Goal: Transaction & Acquisition: Purchase product/service

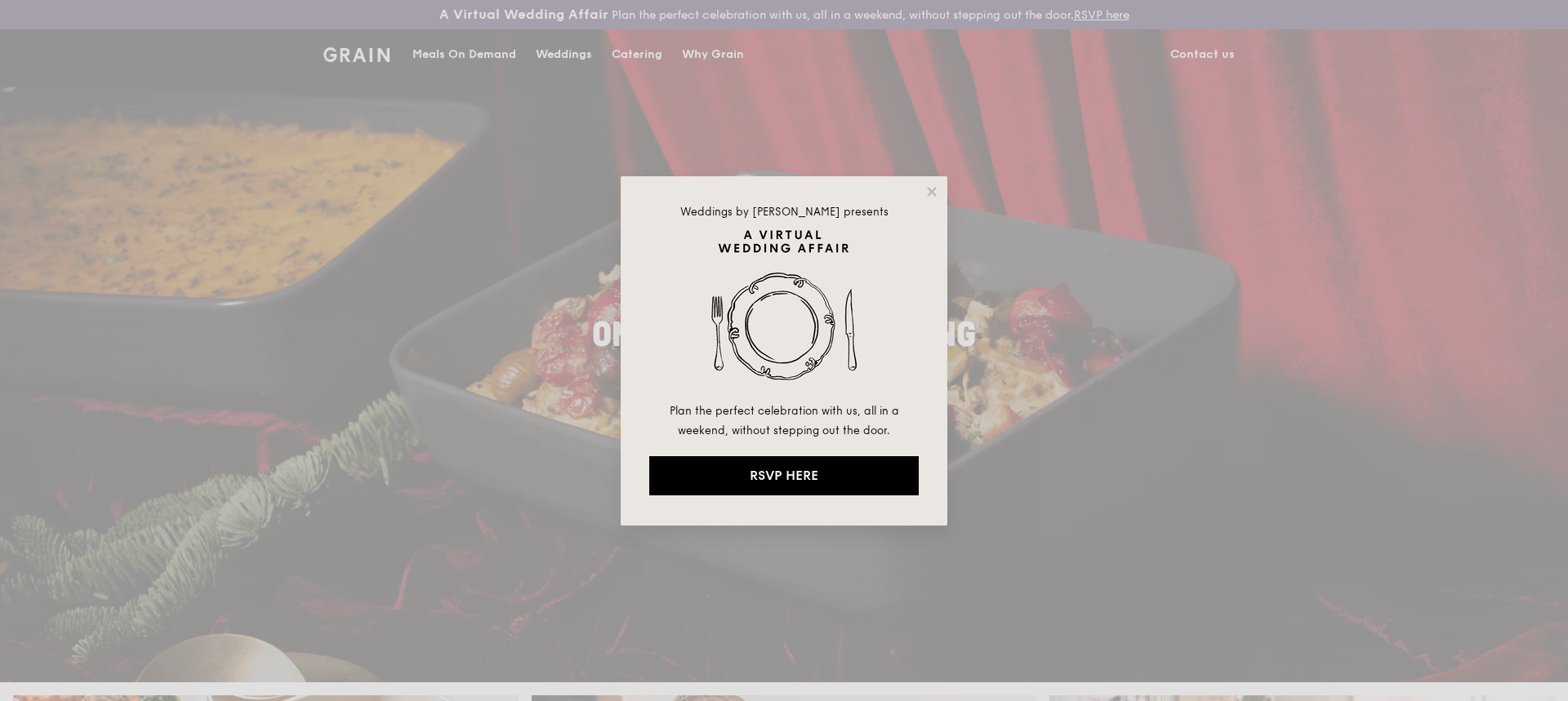
click at [1186, 300] on div "Weddings by [PERSON_NAME] presents Plan the perfect celebration with us, all in…" at bounding box center [784, 350] width 1568 height 701
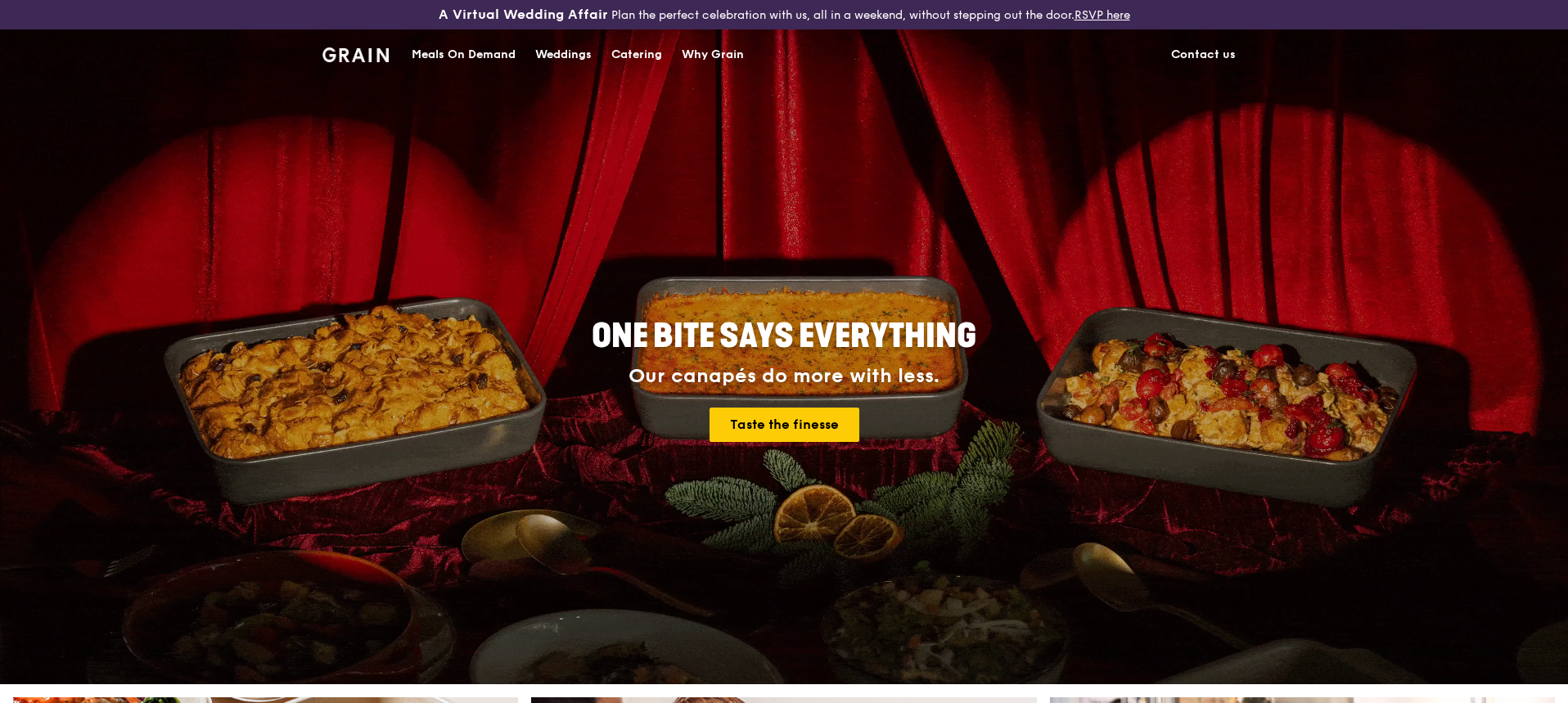
click at [455, 55] on div "Meals On Demand" at bounding box center [464, 54] width 104 height 49
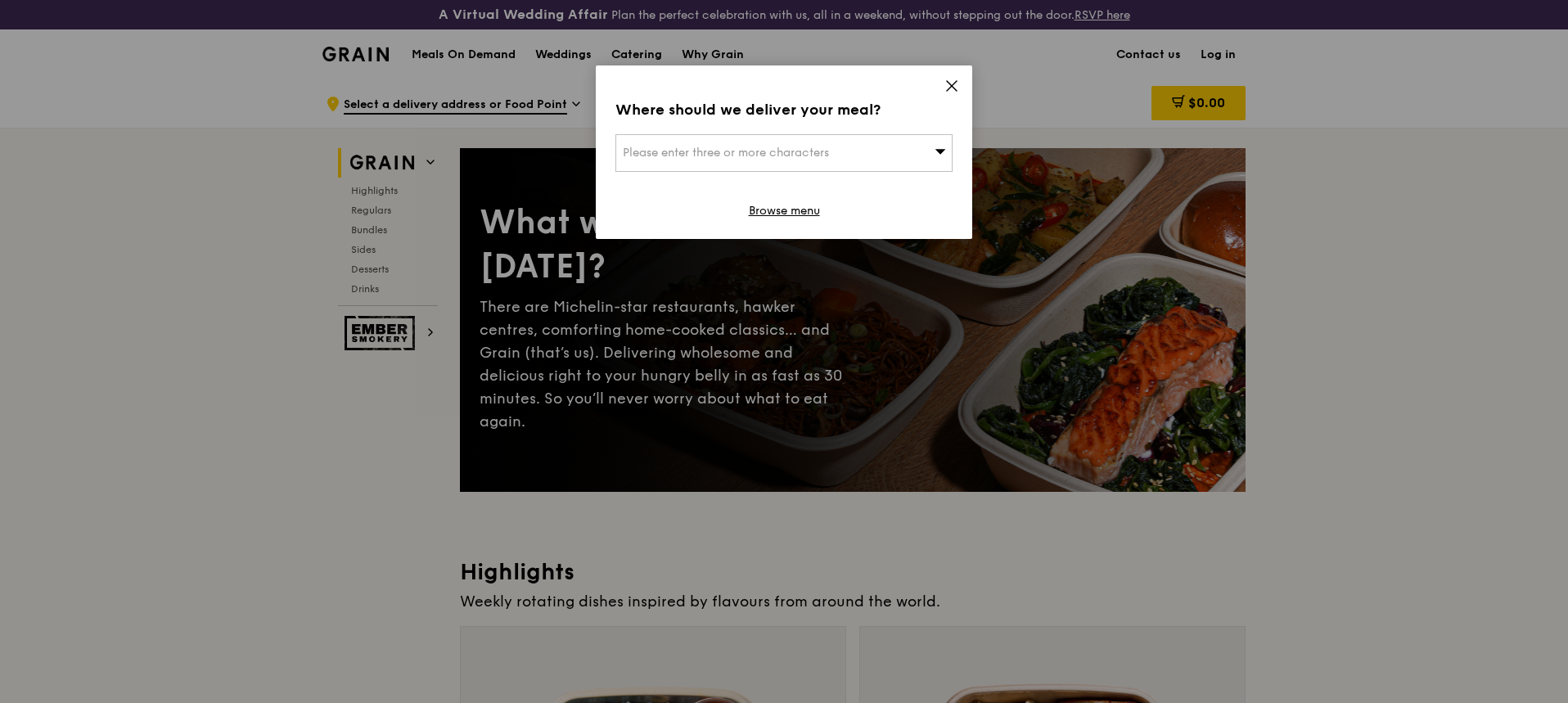
click at [838, 154] on div "Please enter three or more characters" at bounding box center [784, 153] width 337 height 37
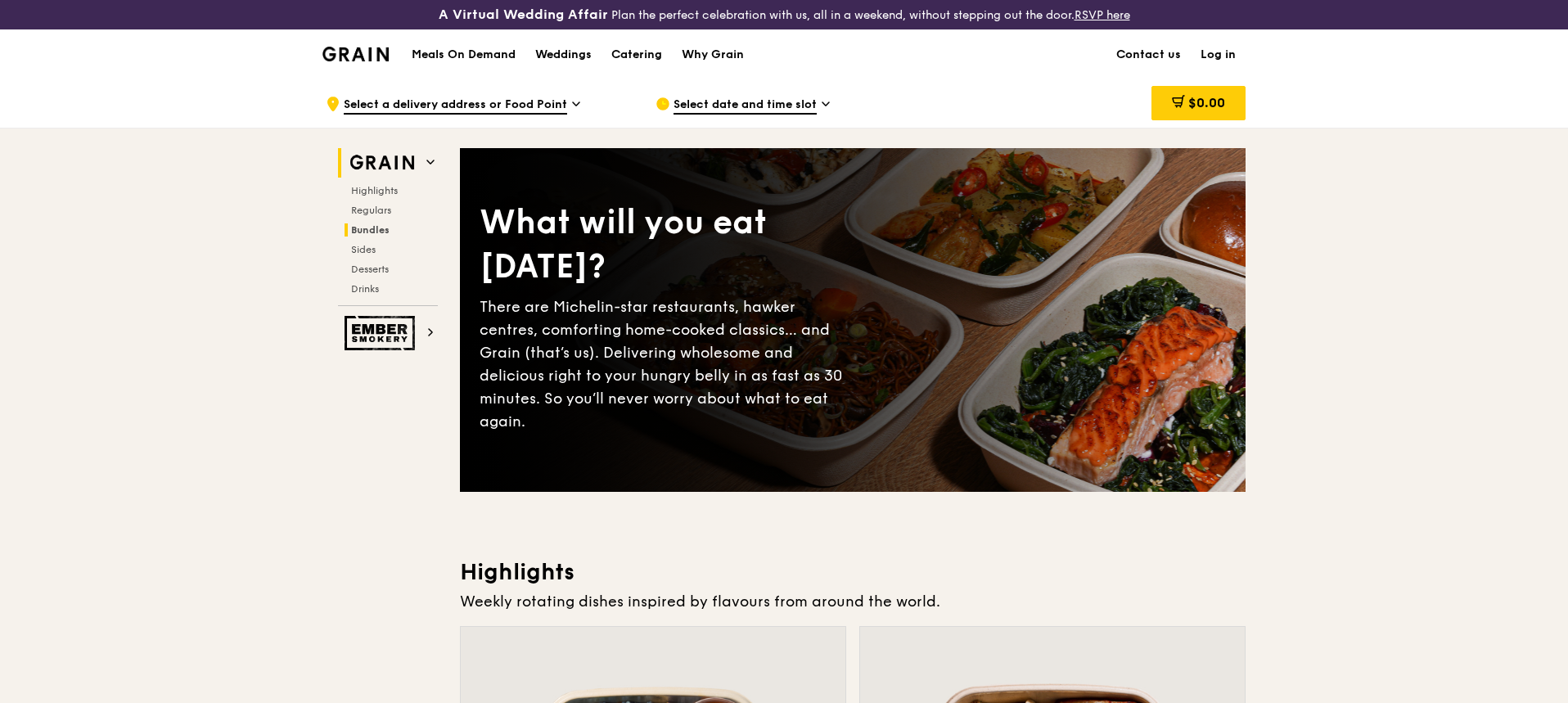
click at [368, 226] on span "Bundles" at bounding box center [370, 230] width 38 height 12
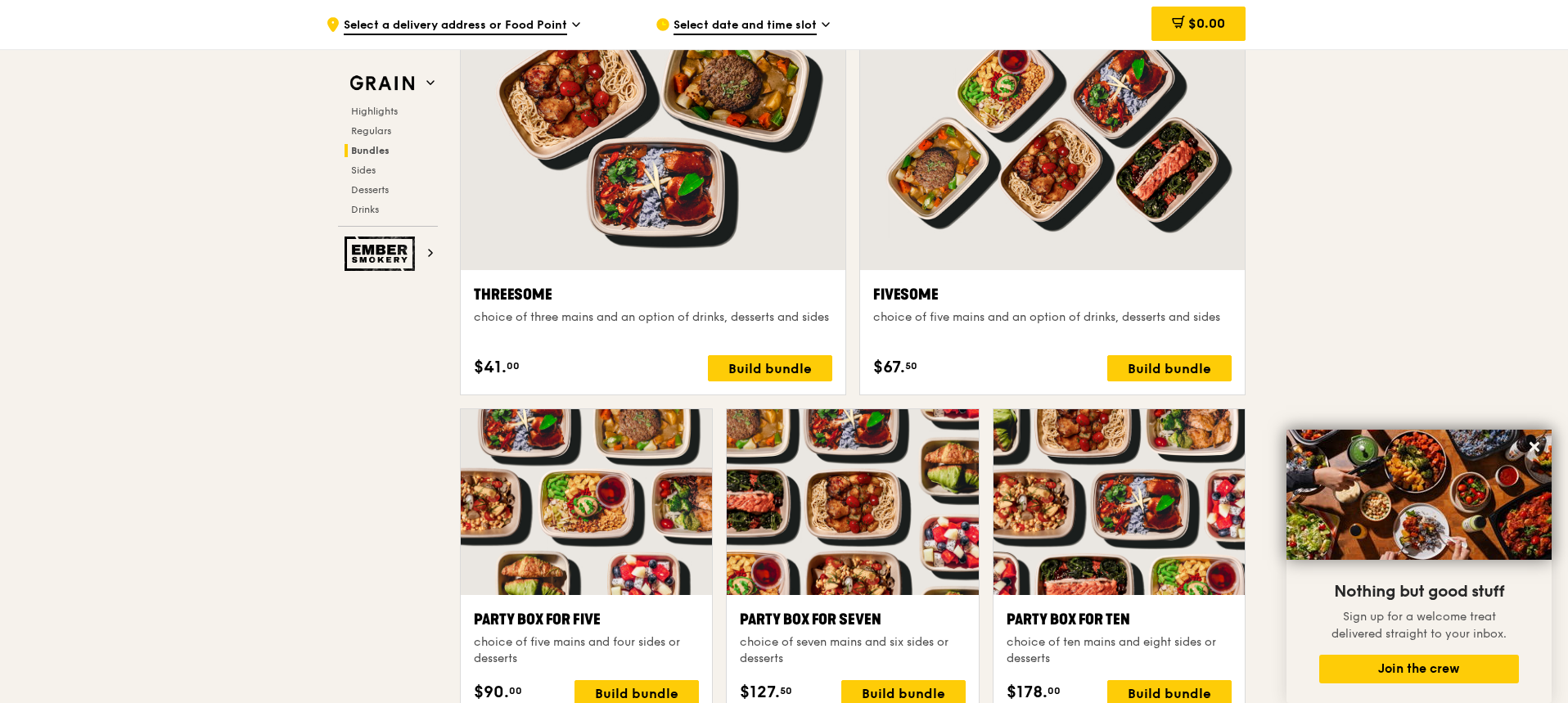
scroll to position [2977, 0]
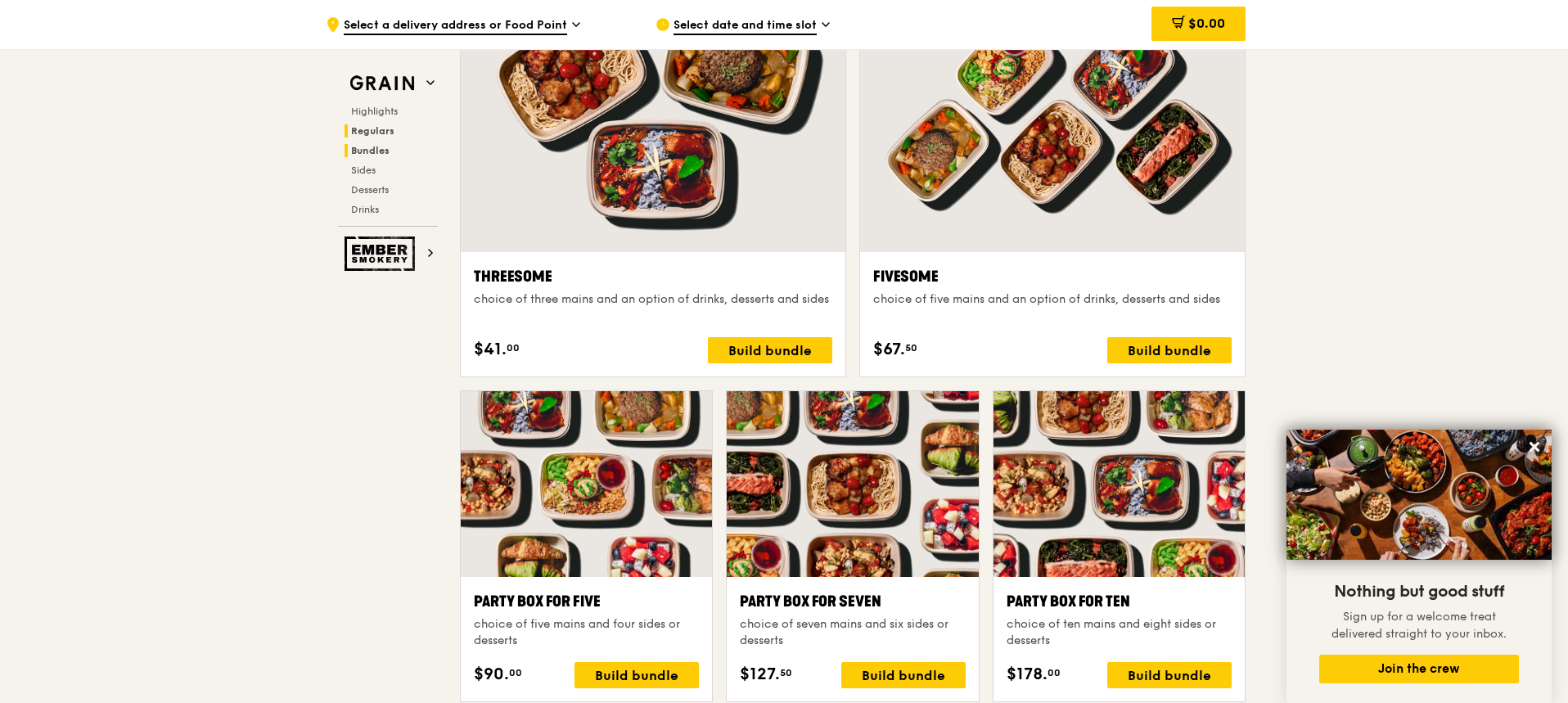
click at [368, 133] on span "Regulars" at bounding box center [373, 131] width 44 height 12
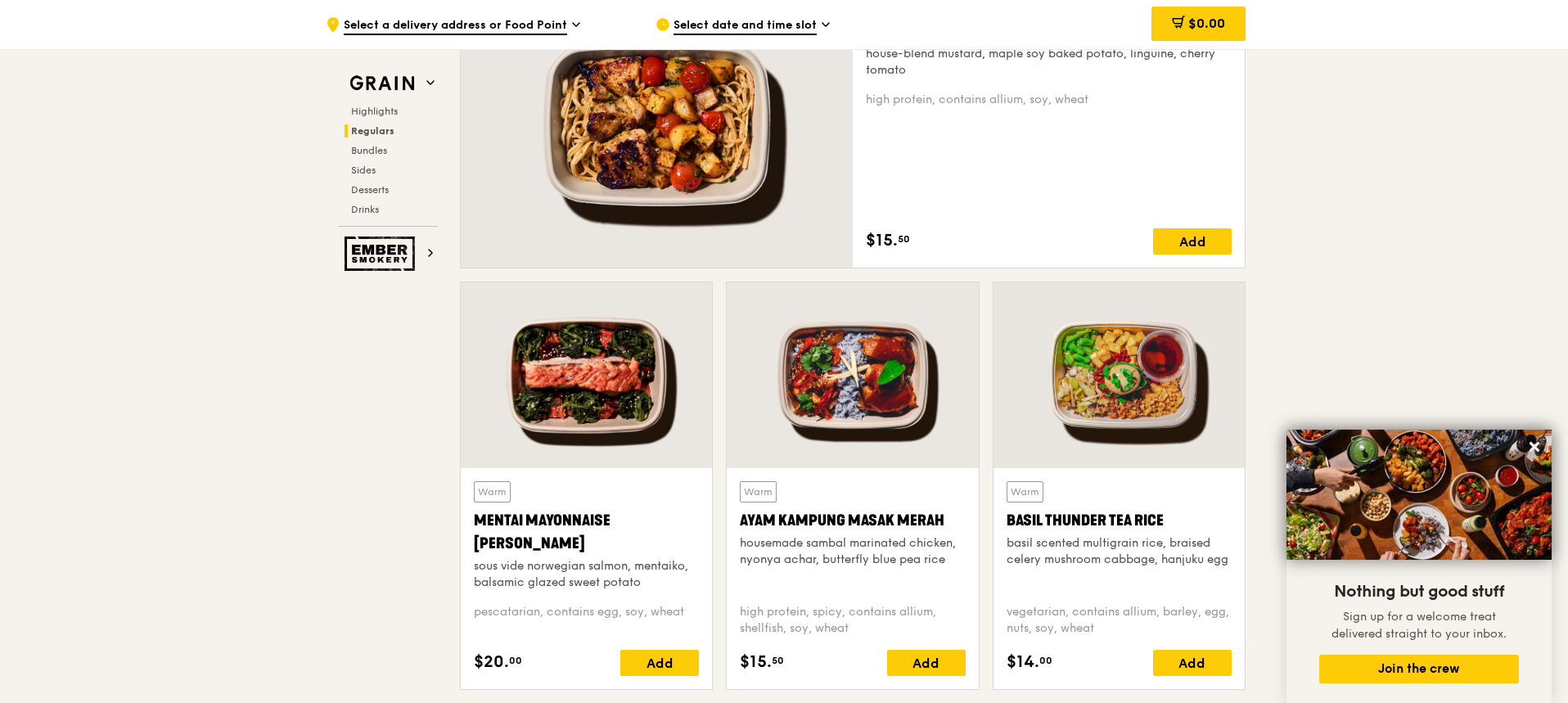
scroll to position [1286, 0]
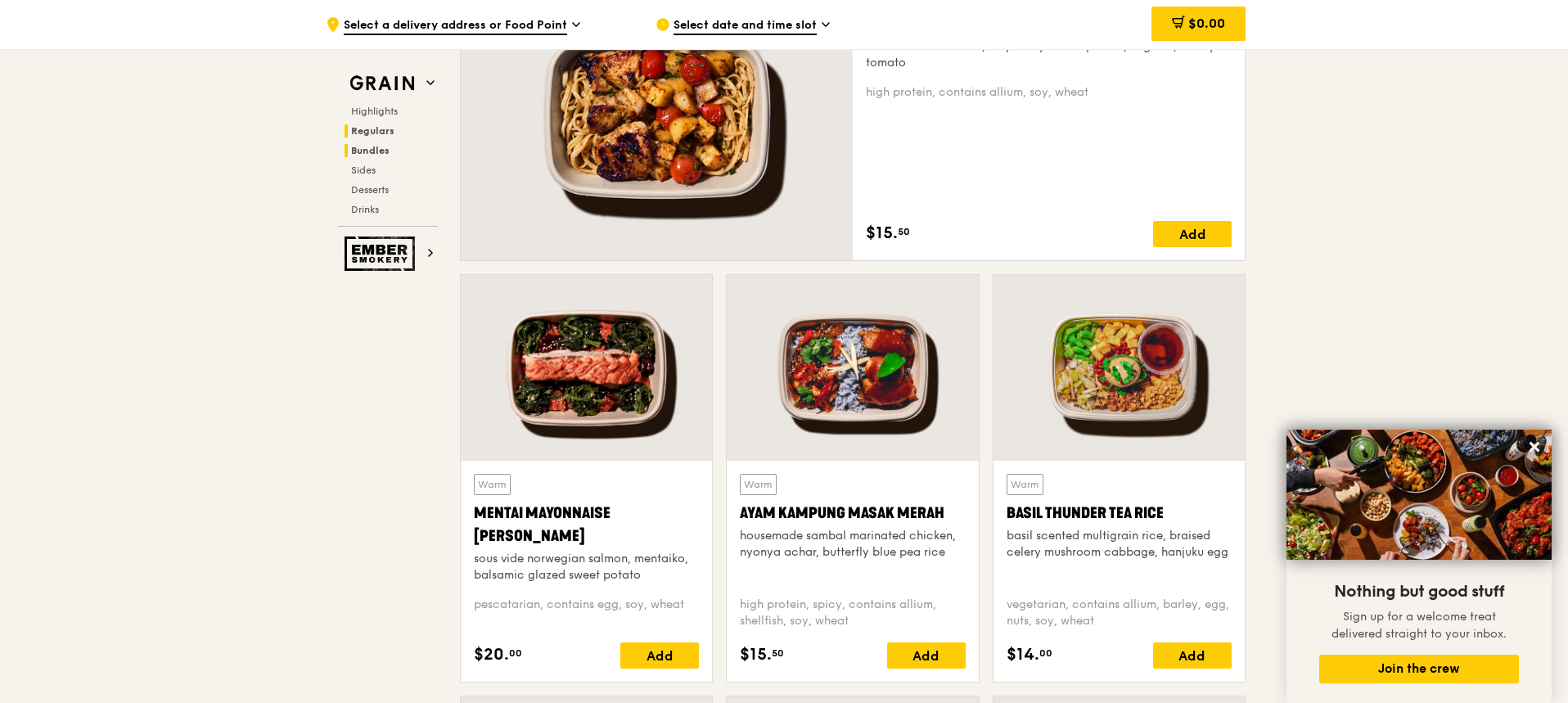
click at [384, 150] on span "Bundles" at bounding box center [370, 150] width 38 height 12
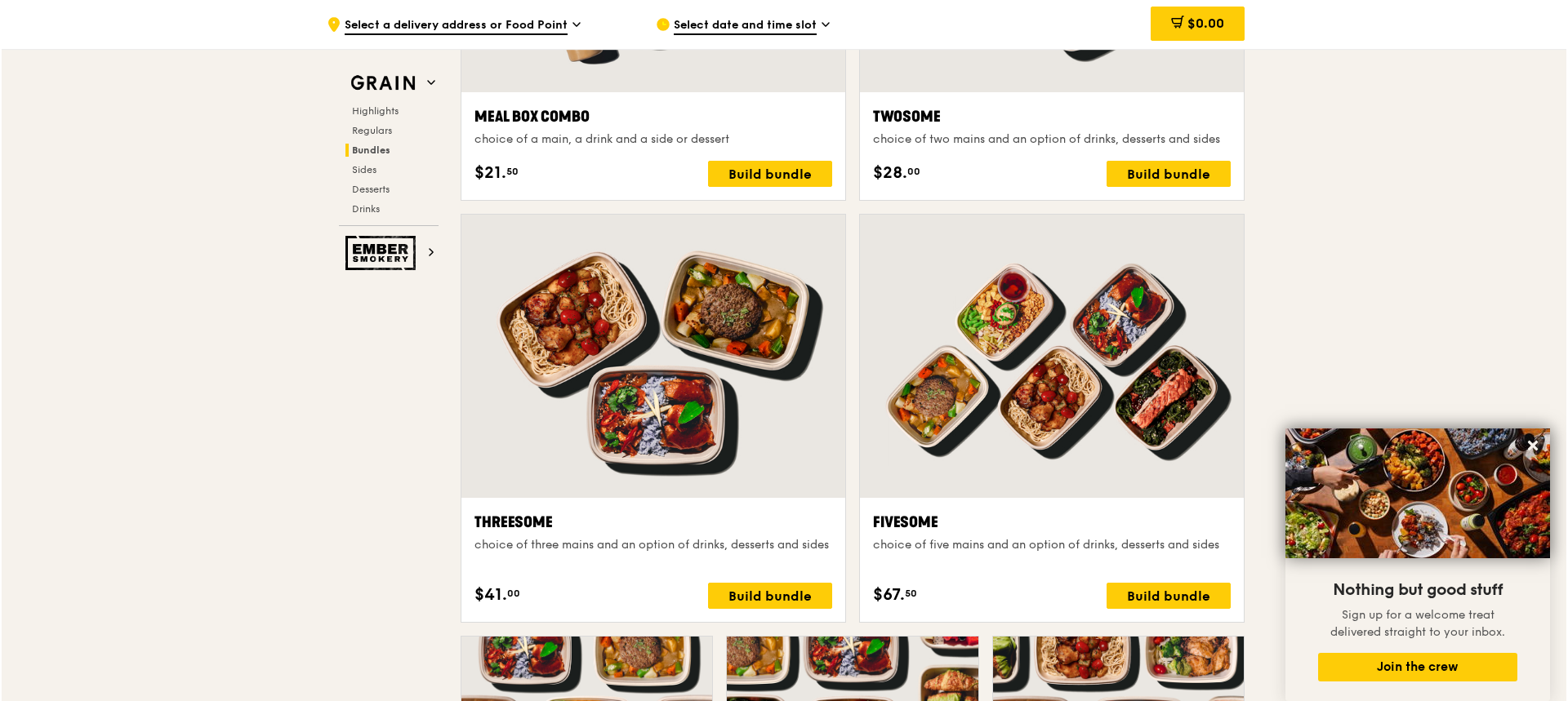
scroll to position [2722, 0]
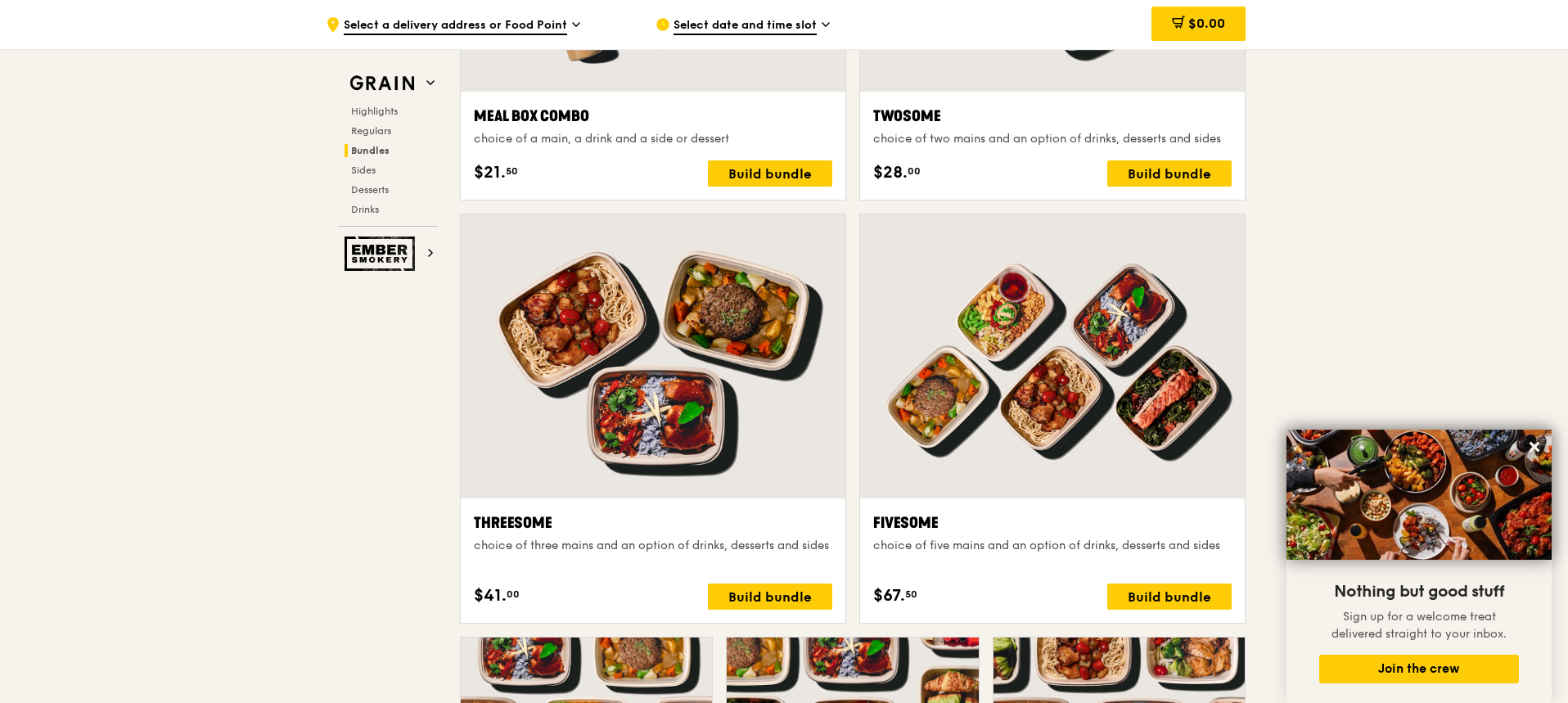
click at [562, 506] on div "Threesome choice of three mains and an option of drinks, desserts and sides $41…" at bounding box center [653, 561] width 384 height 125
click at [772, 396] on div at bounding box center [653, 356] width 384 height 284
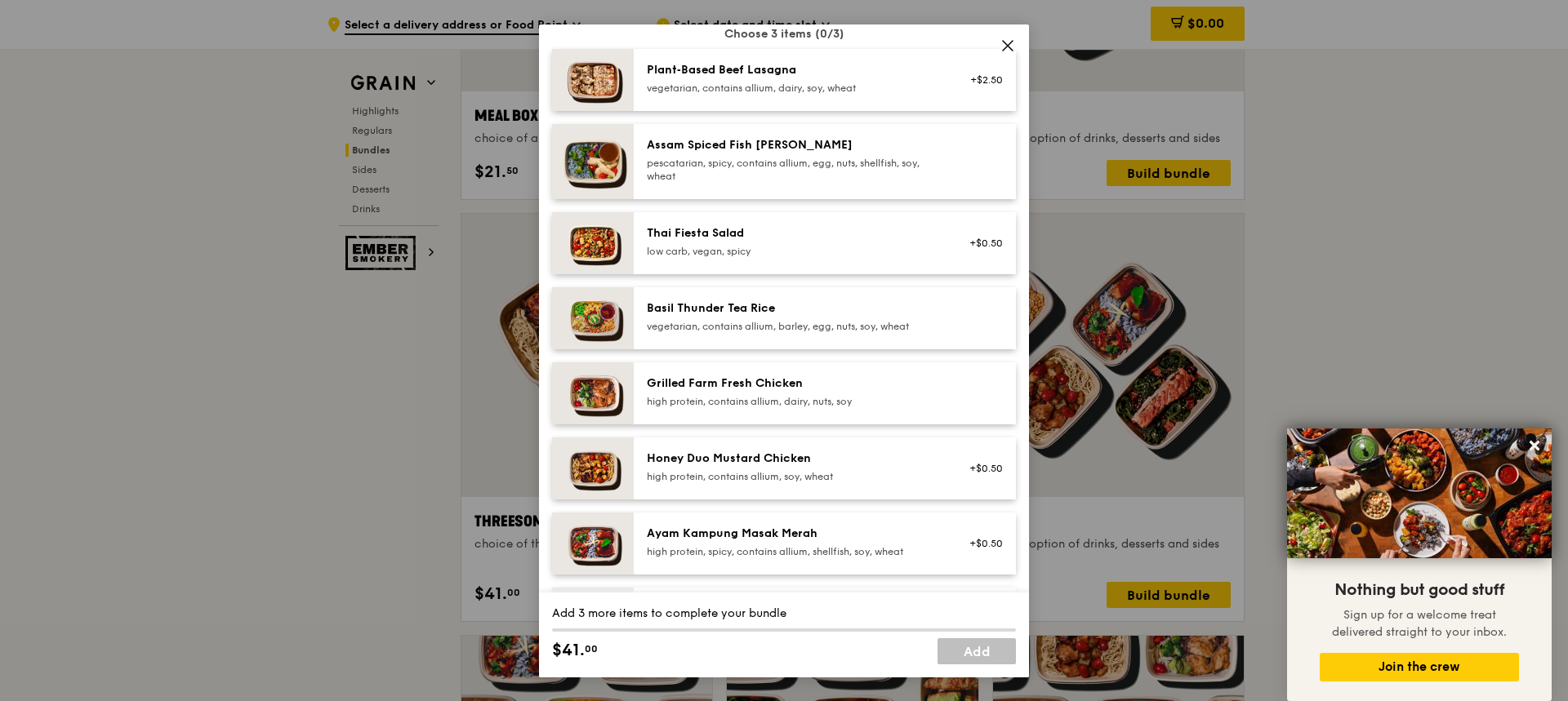
scroll to position [163, 0]
